Goal: Task Accomplishment & Management: Manage account settings

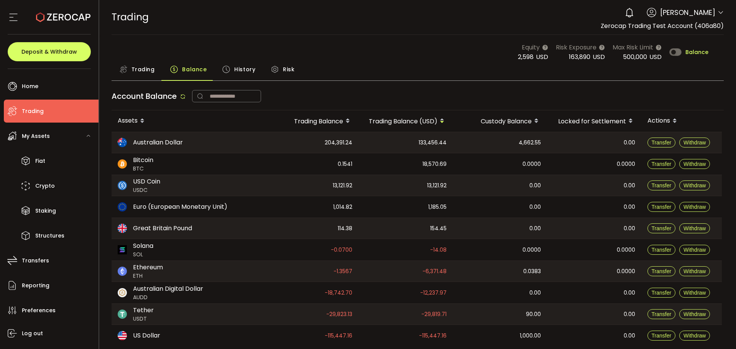
click at [718, 12] on icon at bounding box center [721, 13] width 6 height 6
click at [718, 15] on icon at bounding box center [721, 13] width 6 height 6
click at [714, 12] on div "0 [PERSON_NAME]" at bounding box center [672, 12] width 103 height 17
click at [718, 12] on icon at bounding box center [721, 13] width 6 height 6
click at [718, 13] on icon at bounding box center [721, 13] width 6 height 6
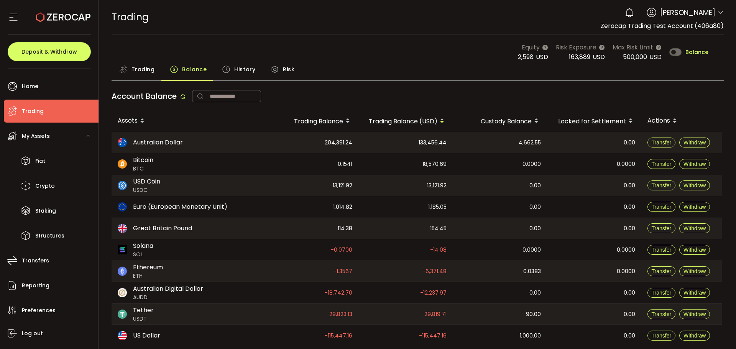
click at [686, 9] on span "[PERSON_NAME]" at bounding box center [687, 12] width 55 height 10
click at [718, 13] on icon at bounding box center [721, 13] width 6 height 6
click at [718, 11] on icon at bounding box center [721, 13] width 6 height 6
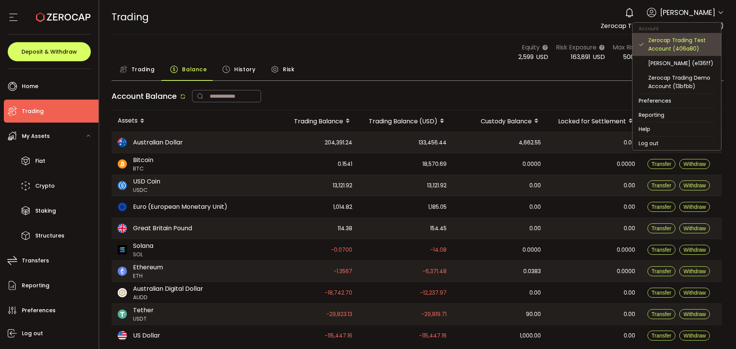
click at [695, 54] on div "Zerocap Trading Test Account (406a80)" at bounding box center [677, 44] width 76 height 23
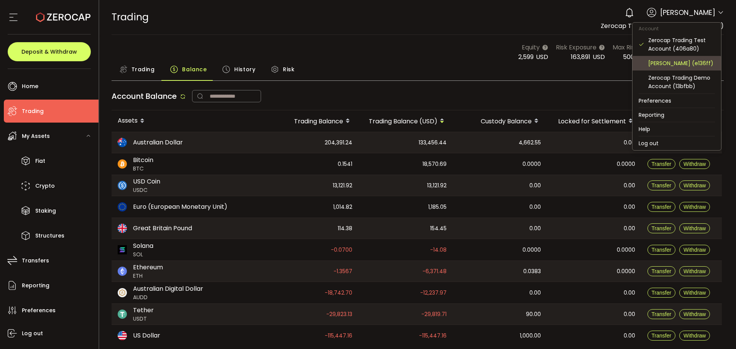
click at [693, 64] on div "[PERSON_NAME] (e136ff)" at bounding box center [681, 63] width 67 height 8
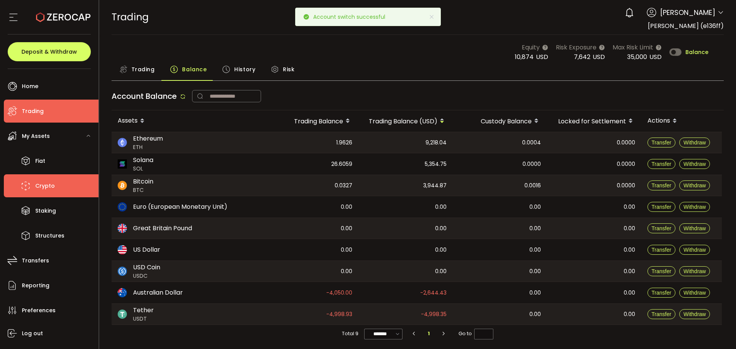
click at [63, 188] on li "Crypto" at bounding box center [51, 185] width 95 height 23
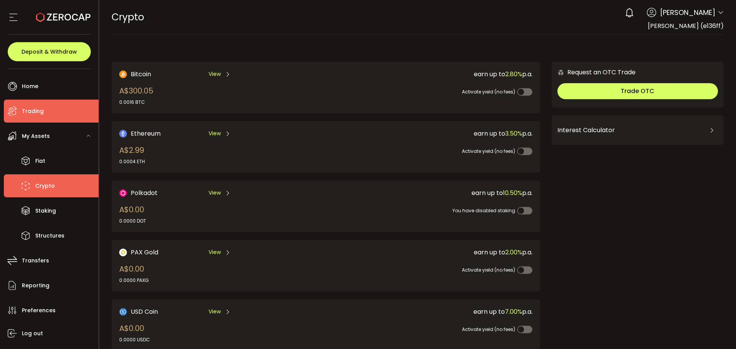
click at [48, 115] on li "Trading" at bounding box center [51, 111] width 95 height 23
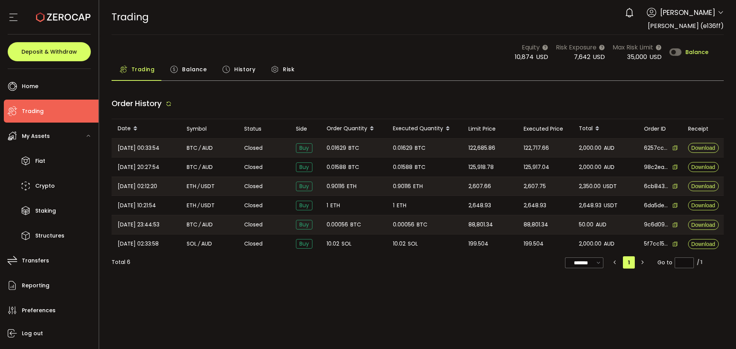
type input "***"
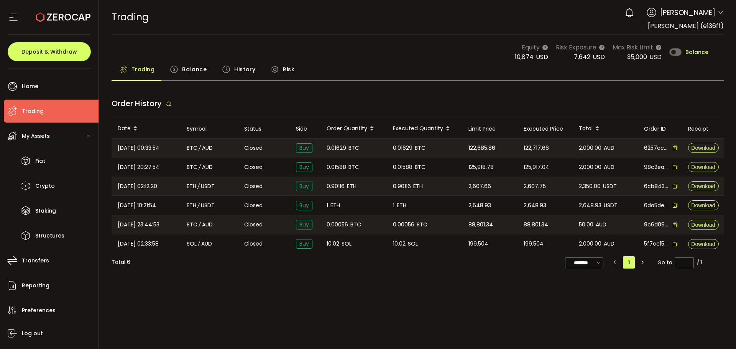
type input "***"
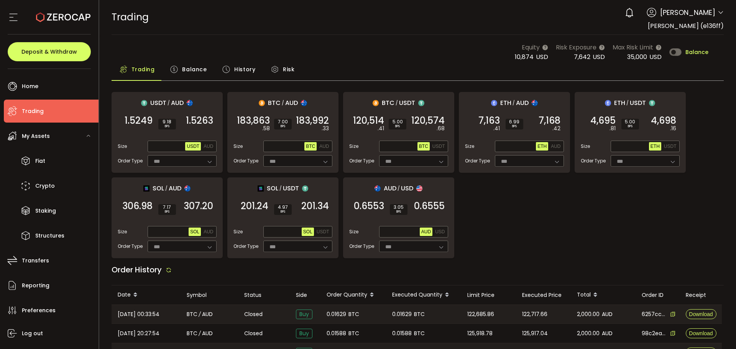
click at [185, 66] on span "Balance" at bounding box center [194, 69] width 25 height 15
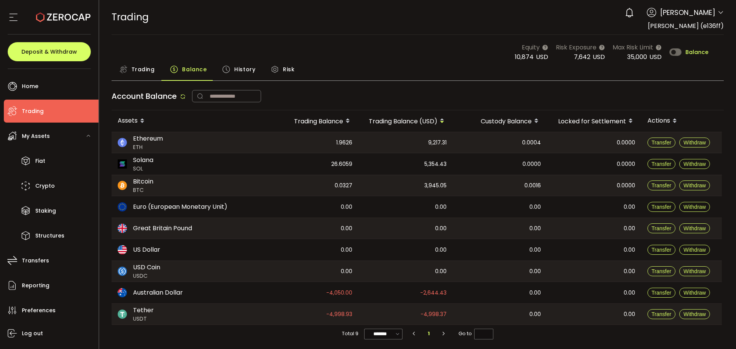
drag, startPoint x: 510, startPoint y: 56, endPoint x: 557, endPoint y: 59, distance: 47.2
click at [557, 59] on div "Equity 10,874 USD Risk Exposure 7,642 USD Max Risk Limit 35,000 USD Balance" at bounding box center [418, 52] width 613 height 19
click at [557, 59] on div "7,642 USD" at bounding box center [580, 57] width 49 height 10
drag, startPoint x: 557, startPoint y: 59, endPoint x: 462, endPoint y: 57, distance: 95.1
click at [462, 57] on div "Equity 10,874 USD Risk Exposure 7,642 USD Max Risk Limit 35,000 USD Balance" at bounding box center [418, 52] width 613 height 19
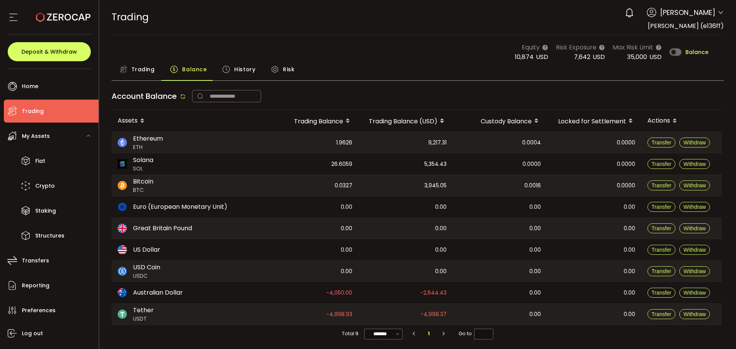
click at [462, 57] on div "Equity 10,874 USD Risk Exposure 7,642 USD Max Risk Limit 35,000 USD Balance" at bounding box center [418, 52] width 613 height 19
